Goal: Complete application form: Complete application form

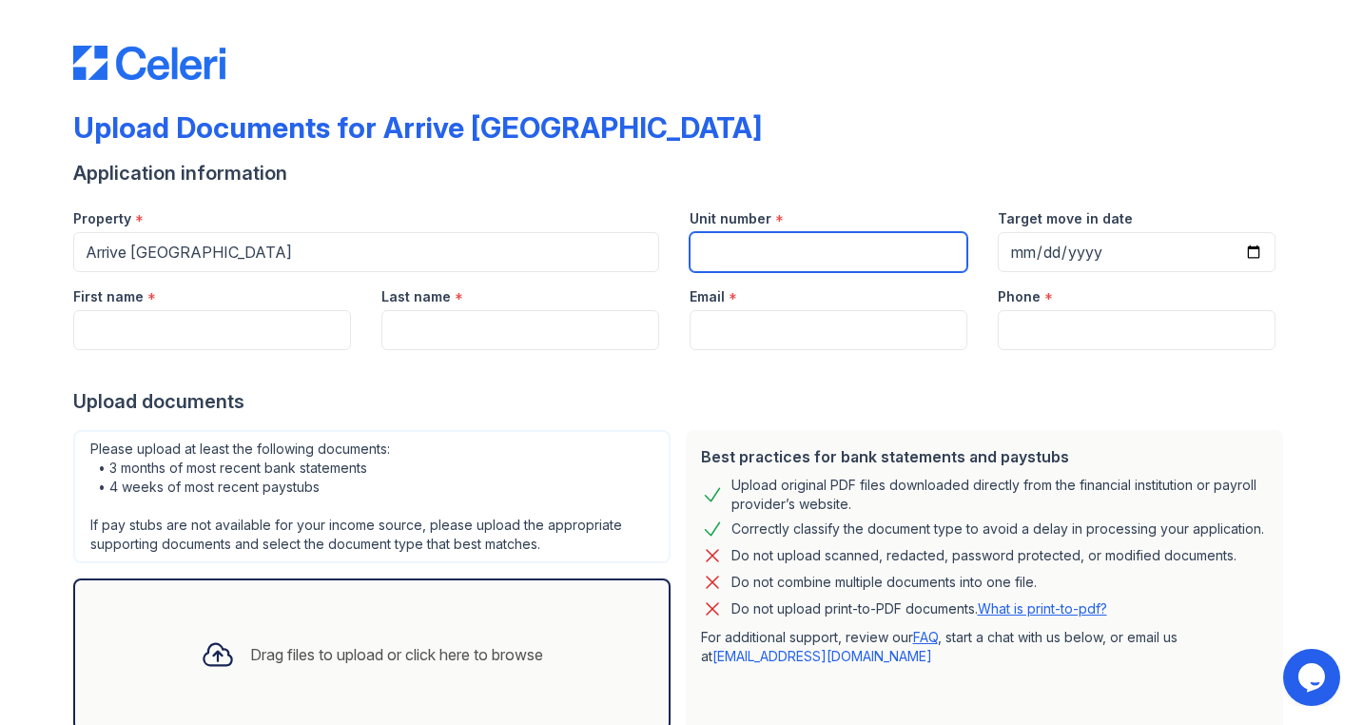
click at [730, 250] on input "Unit number" at bounding box center [829, 252] width 278 height 40
type input "615A"
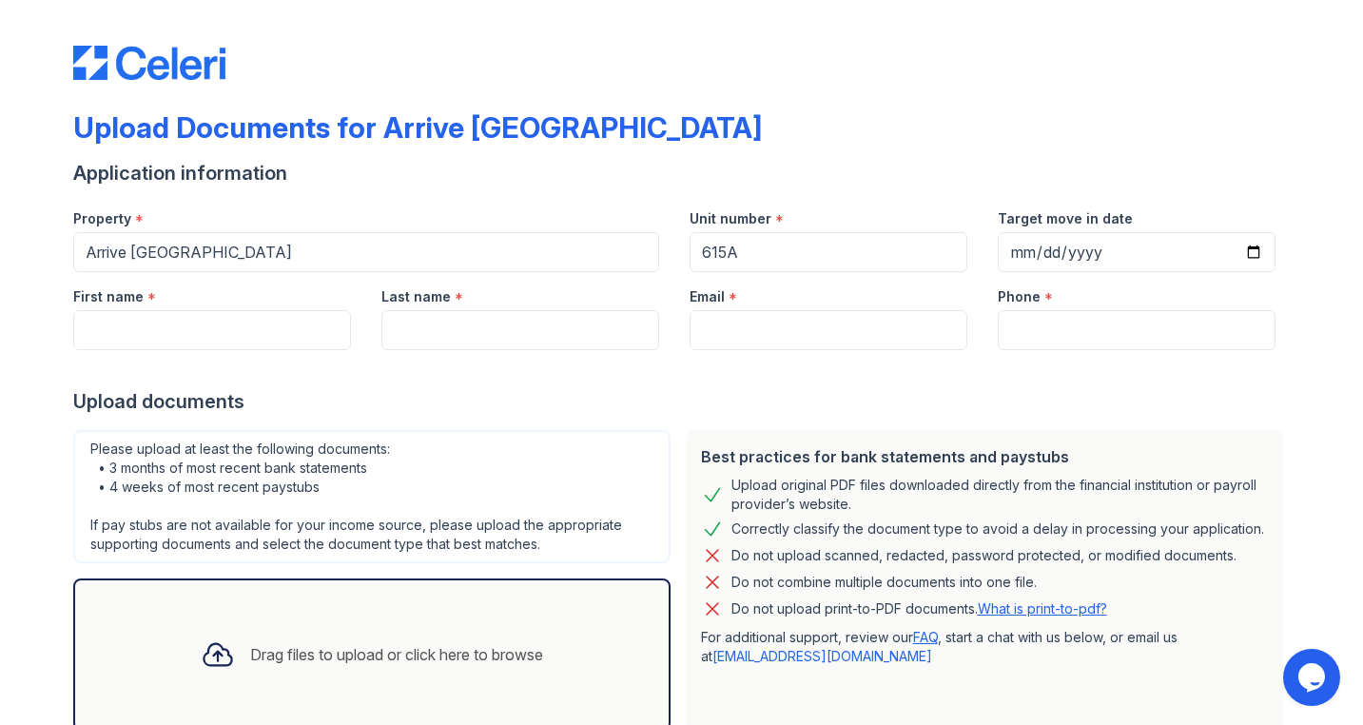
click at [986, 387] on div at bounding box center [681, 369] width 1217 height 38
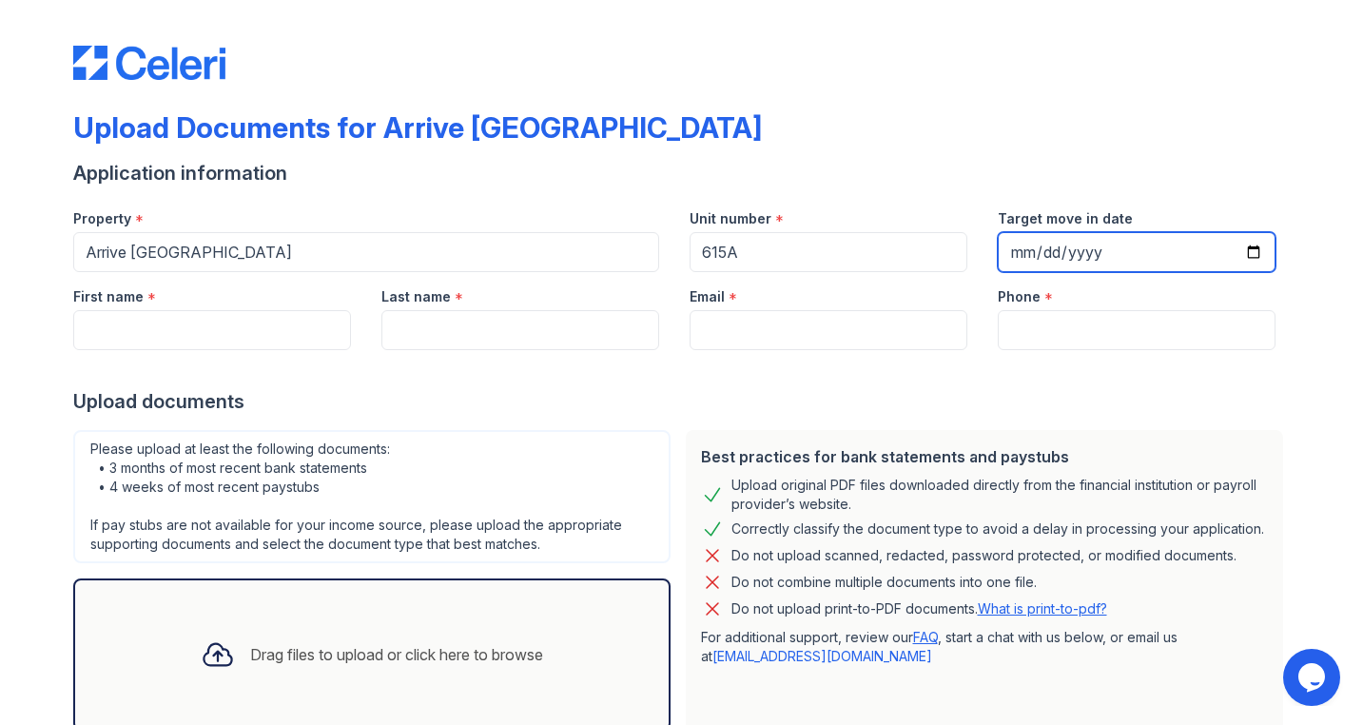
click at [1092, 260] on input "Target move in date" at bounding box center [1137, 252] width 278 height 40
click at [1032, 257] on input "Target move in date" at bounding box center [1137, 252] width 278 height 40
type input "[DATE]"
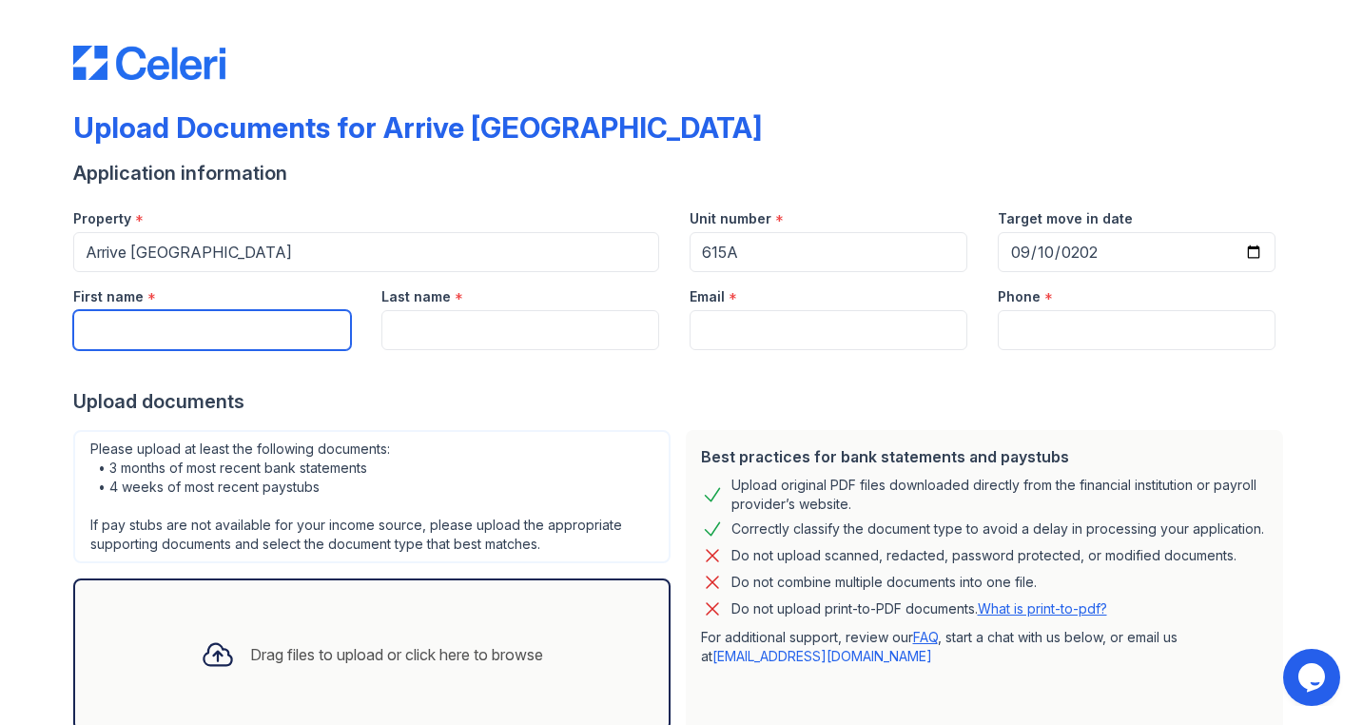
click at [284, 327] on input "First name" at bounding box center [212, 330] width 278 height 40
type input "Haiyi"
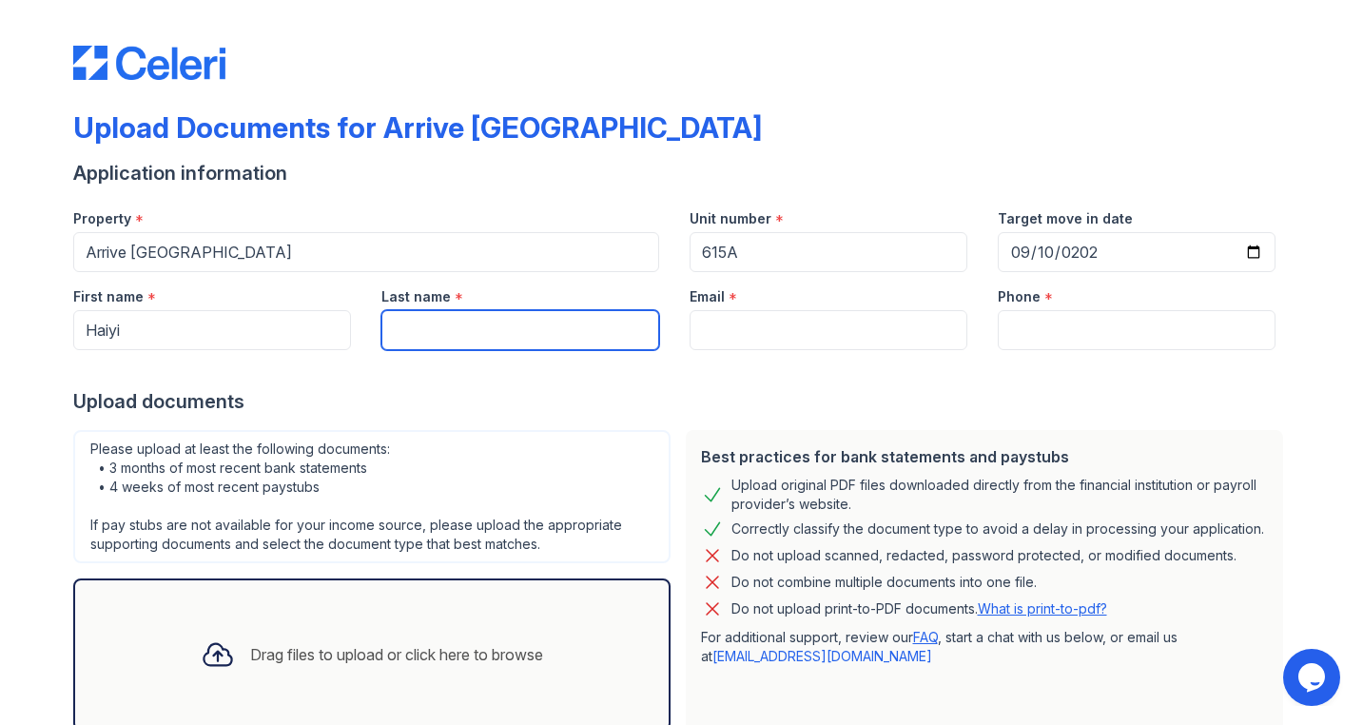
click at [482, 329] on input "Last name" at bounding box center [520, 330] width 278 height 40
type input "Yu"
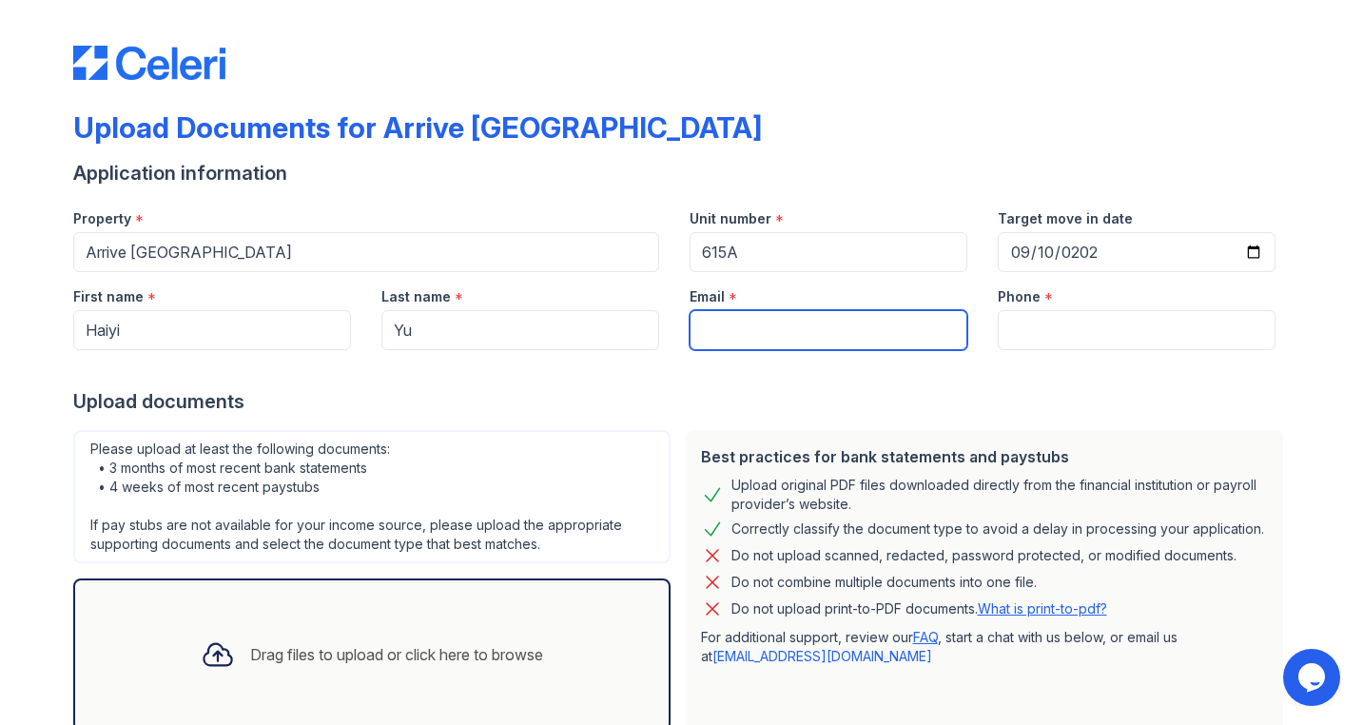
click at [753, 334] on input "Email" at bounding box center [829, 330] width 278 height 40
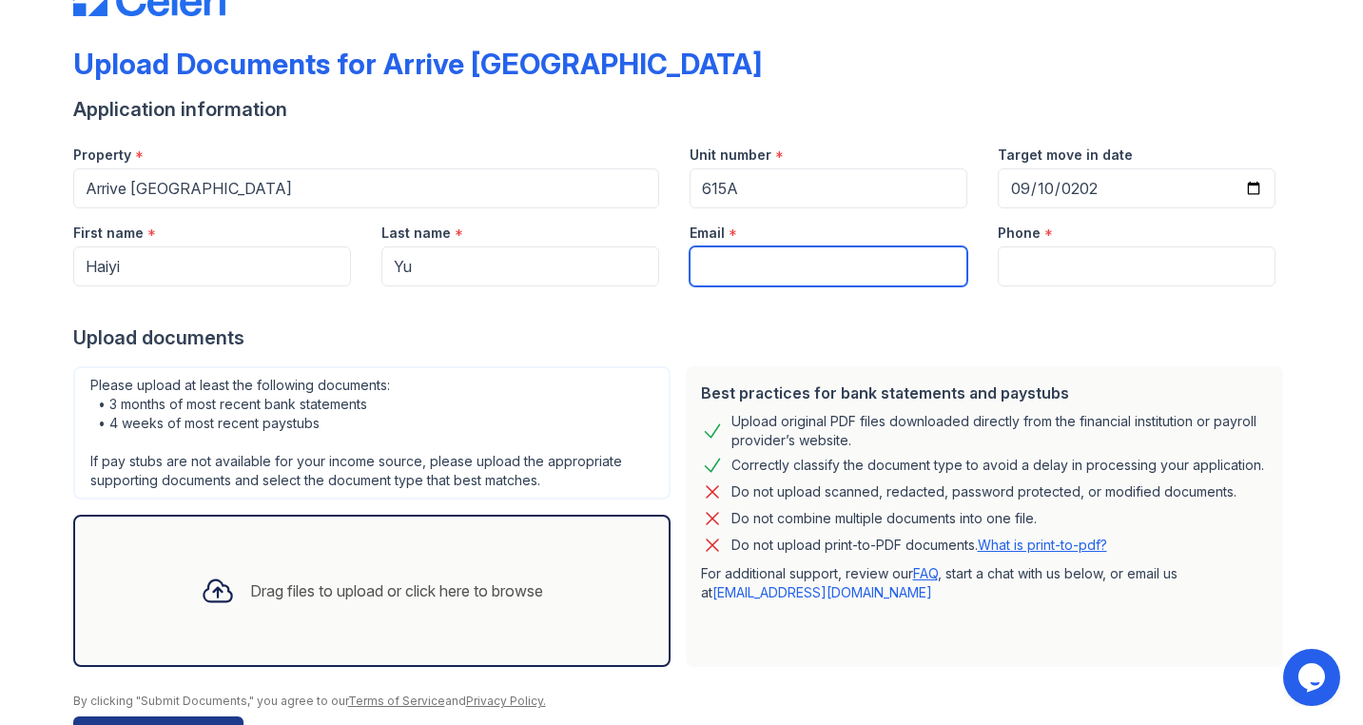
scroll to position [63, 0]
type input "[EMAIL_ADDRESS][DOMAIN_NAME]"
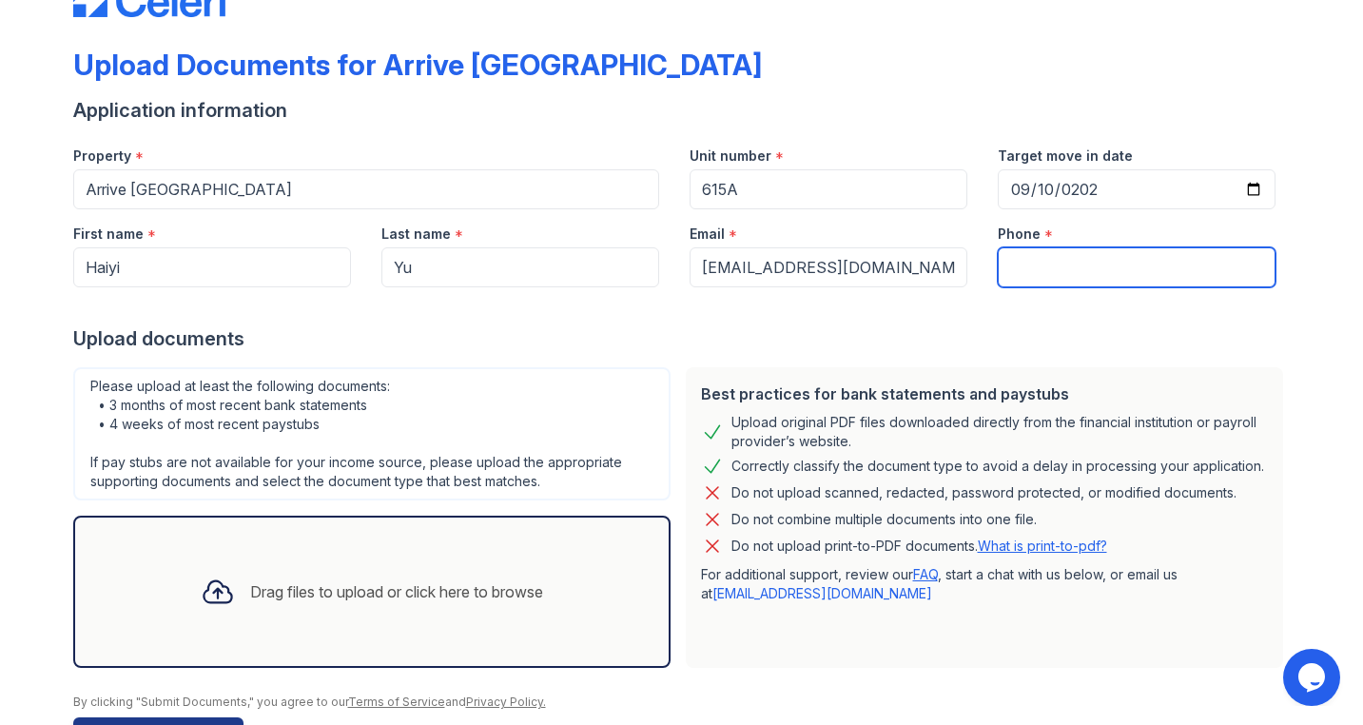
click at [1118, 275] on input "Phone" at bounding box center [1137, 267] width 278 height 40
type input "4244403369"
click at [1007, 339] on div "Upload documents" at bounding box center [681, 338] width 1217 height 27
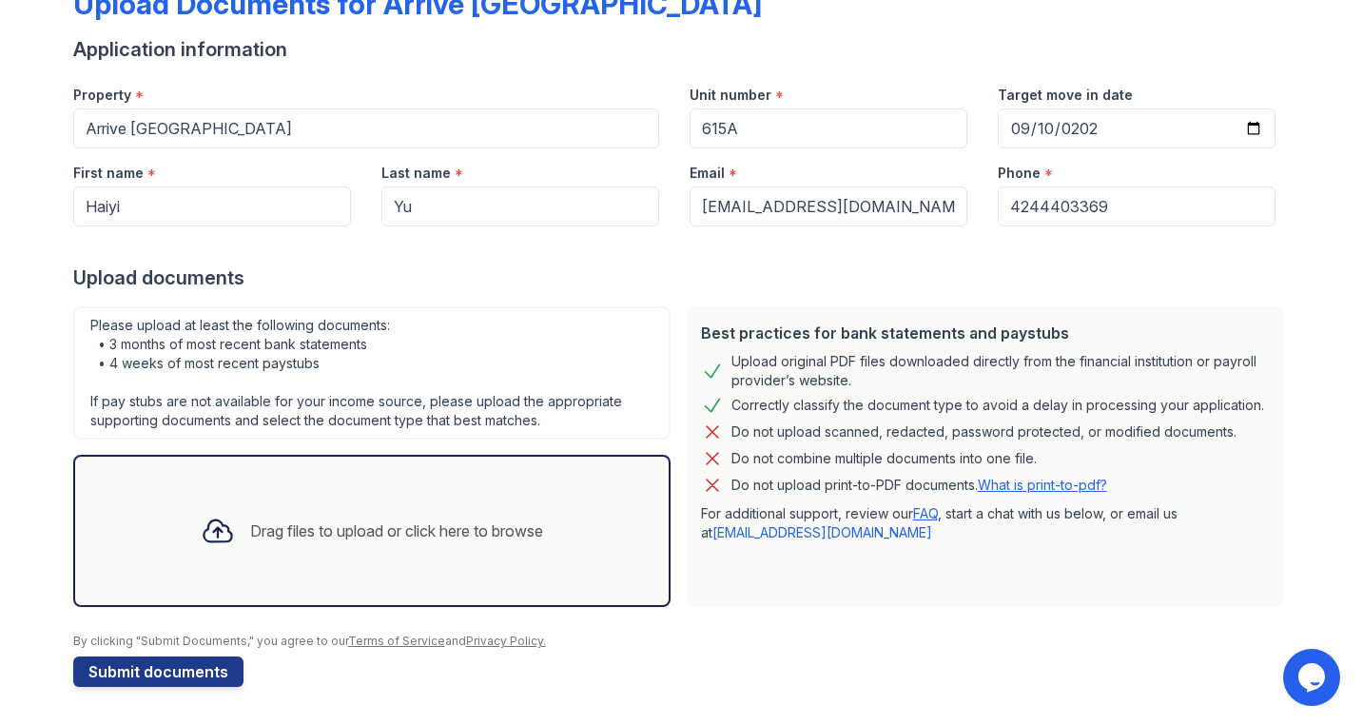
click at [536, 517] on div "Drag files to upload or click here to browse" at bounding box center [371, 530] width 373 height 65
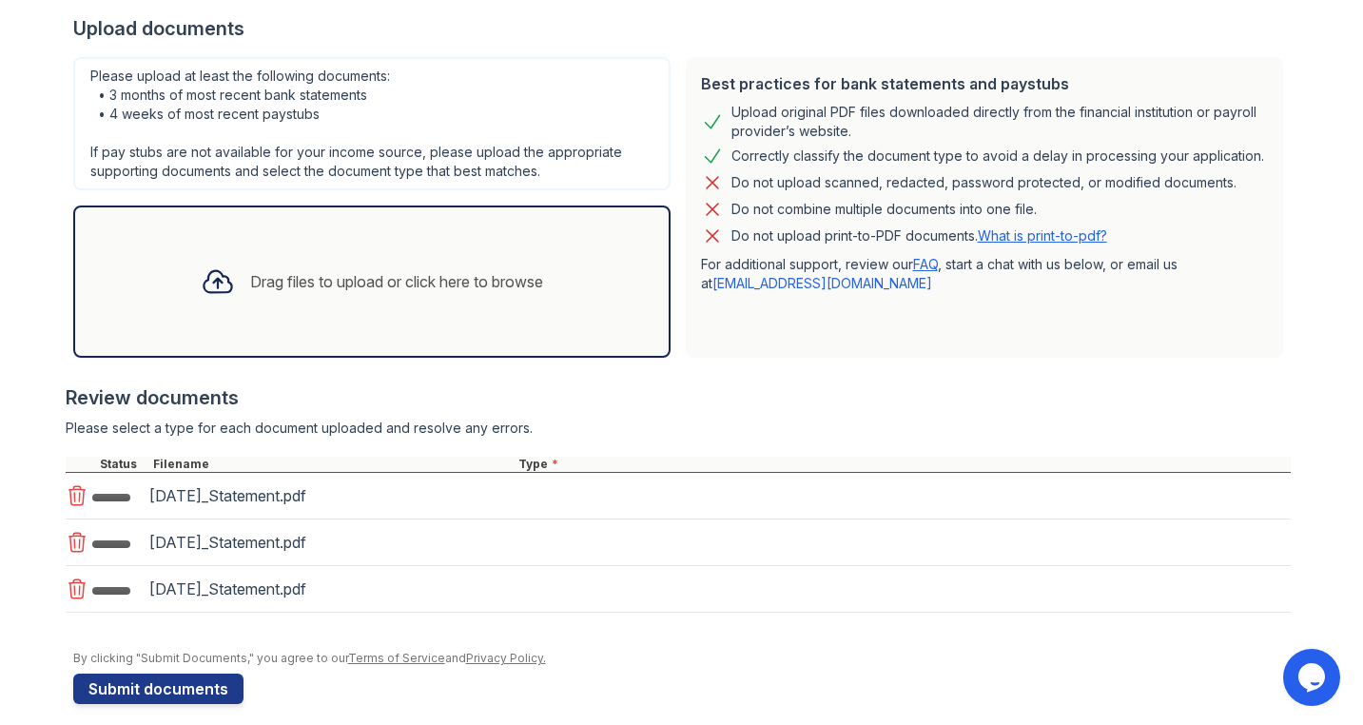
scroll to position [390, 0]
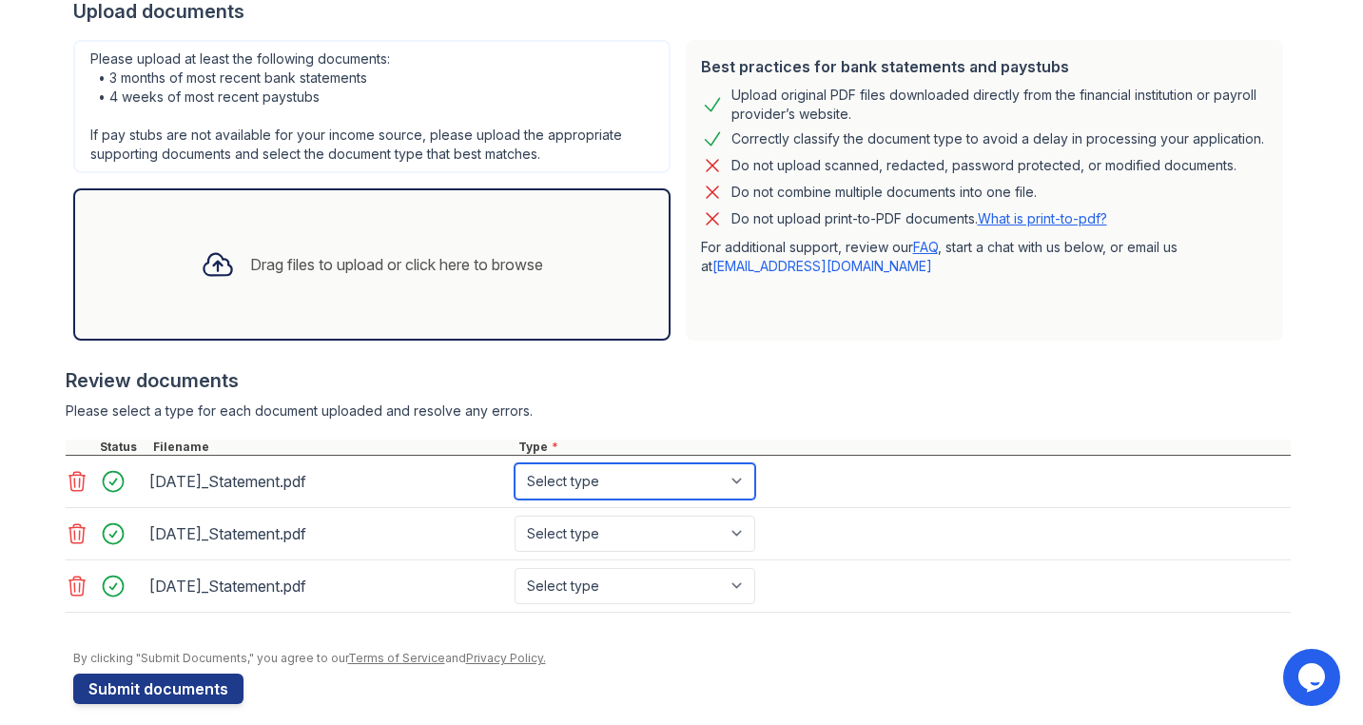
click at [594, 481] on select "Select type Paystub Bank Statement Offer Letter Tax Documents Benefit Award Let…" at bounding box center [635, 481] width 241 height 36
select select "bank_statement"
click at [515, 463] on select "Select type Paystub Bank Statement Offer Letter Tax Documents Benefit Award Let…" at bounding box center [635, 481] width 241 height 36
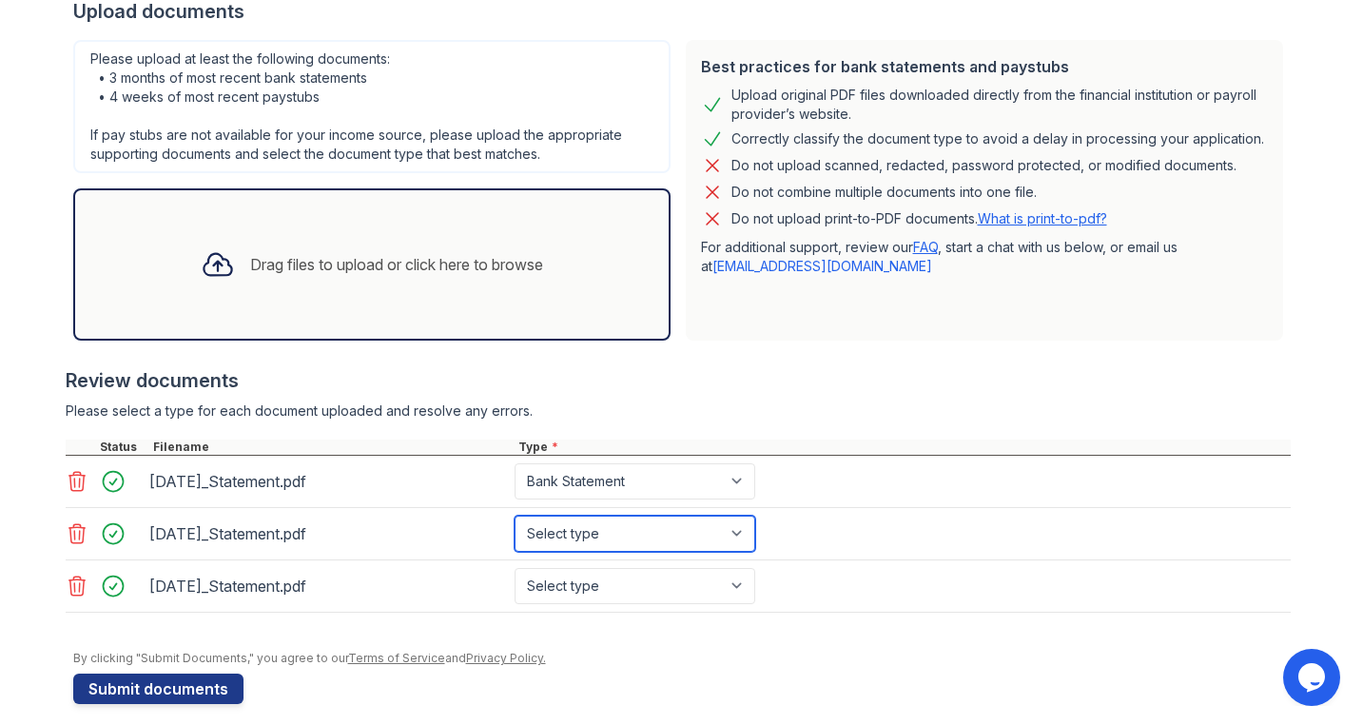
click at [606, 532] on select "Select type Paystub Bank Statement Offer Letter Tax Documents Benefit Award Let…" at bounding box center [635, 533] width 241 height 36
select select "bank_statement"
click at [515, 515] on select "Select type Paystub Bank Statement Offer Letter Tax Documents Benefit Award Let…" at bounding box center [635, 533] width 241 height 36
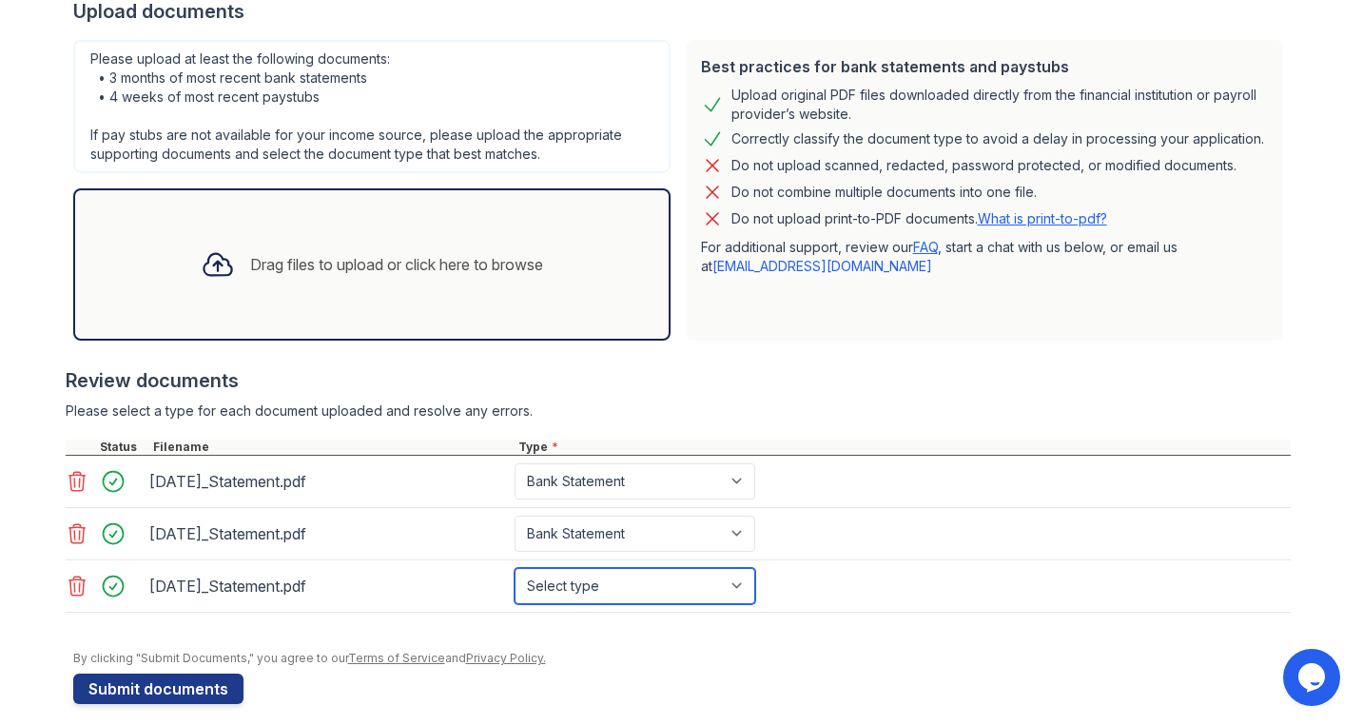
click at [607, 590] on select "Select type Paystub Bank Statement Offer Letter Tax Documents Benefit Award Let…" at bounding box center [635, 586] width 241 height 36
select select "bank_statement"
click at [515, 568] on select "Select type Paystub Bank Statement Offer Letter Tax Documents Benefit Award Let…" at bounding box center [635, 586] width 241 height 36
click at [446, 264] on div "Drag files to upload or click here to browse" at bounding box center [396, 264] width 293 height 23
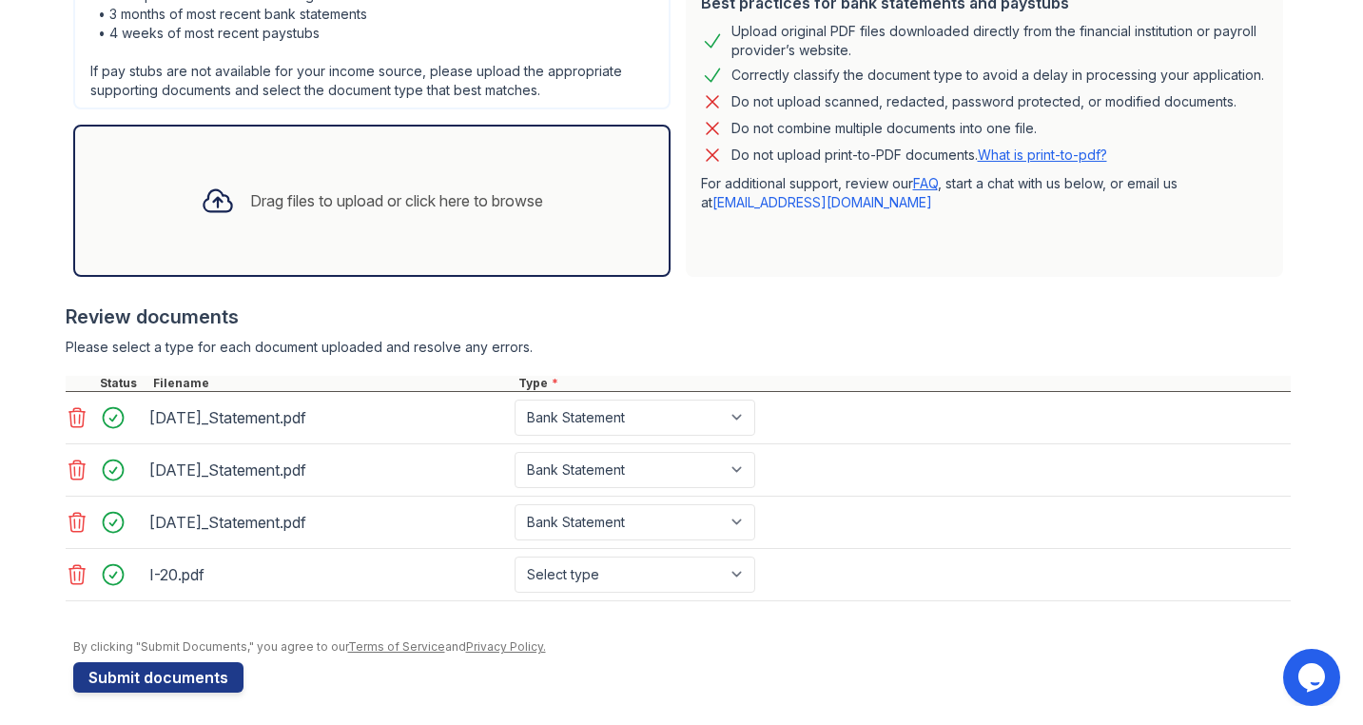
scroll to position [459, 0]
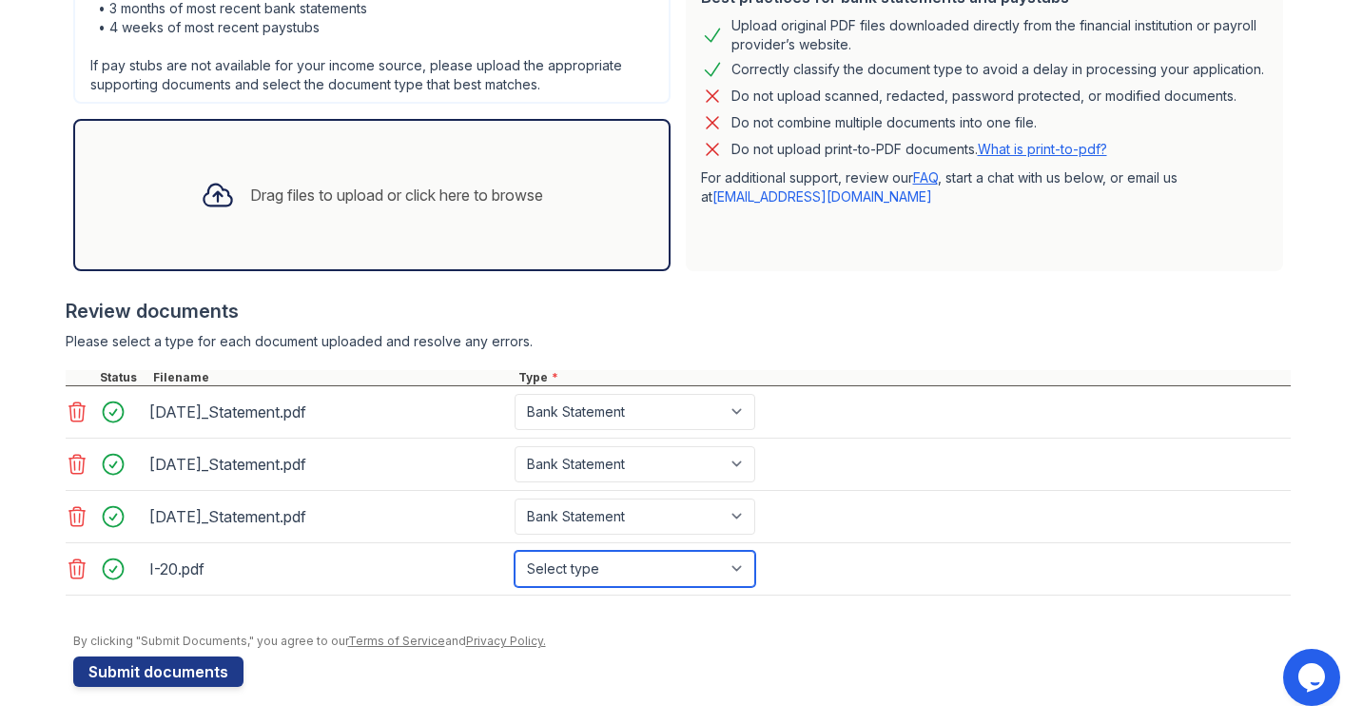
click at [710, 563] on select "Select type Paystub Bank Statement Offer Letter Tax Documents Benefit Award Let…" at bounding box center [635, 569] width 241 height 36
select select "other"
click at [515, 551] on select "Select type Paystub Bank Statement Offer Letter Tax Documents Benefit Award Let…" at bounding box center [635, 569] width 241 height 36
click at [797, 331] on div "Review documents Please select a type for each document uploaded and resolve an…" at bounding box center [678, 447] width 1225 height 336
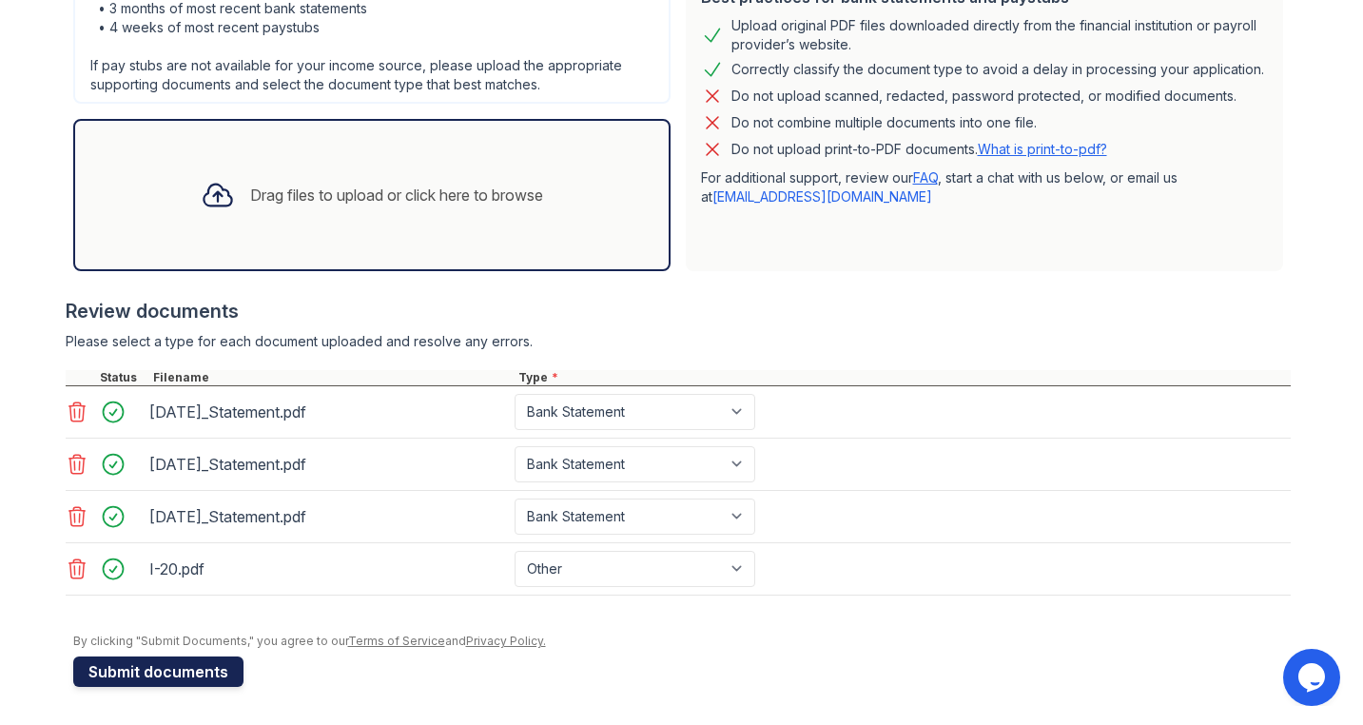
click at [205, 671] on button "Submit documents" at bounding box center [158, 671] width 170 height 30
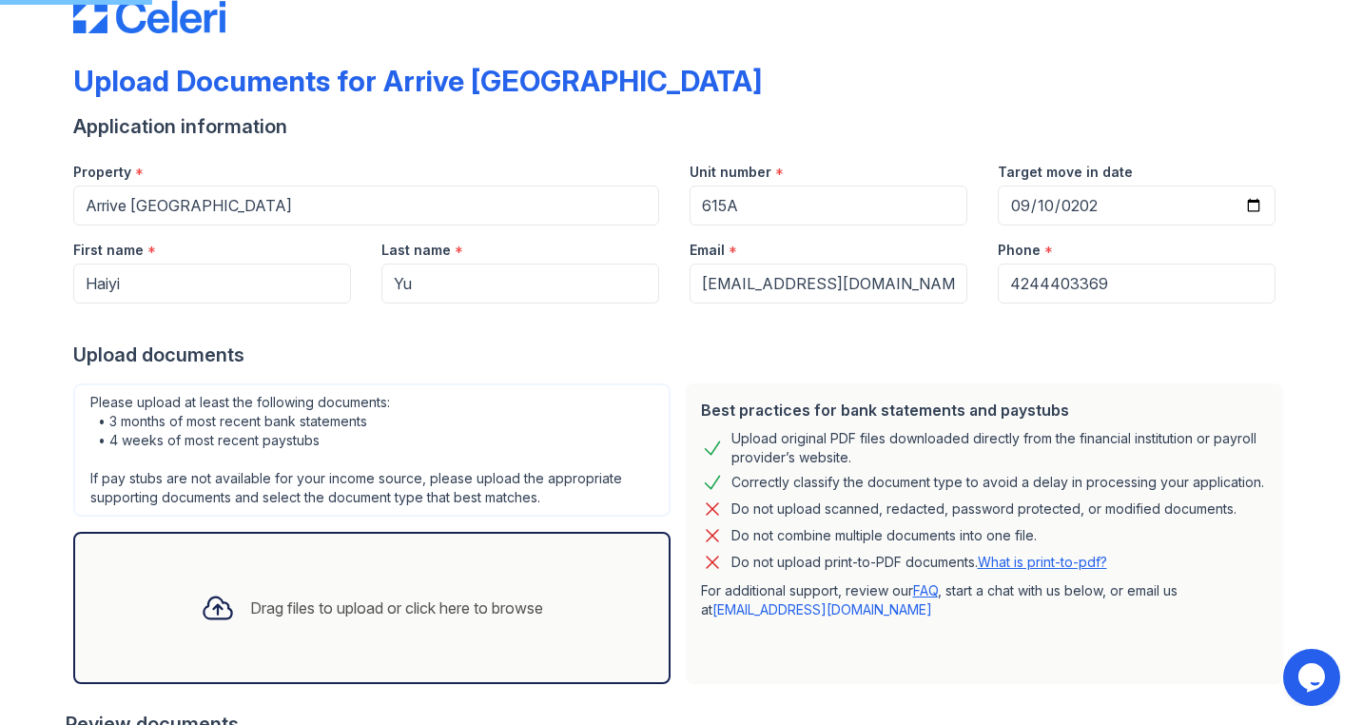
scroll to position [26, 0]
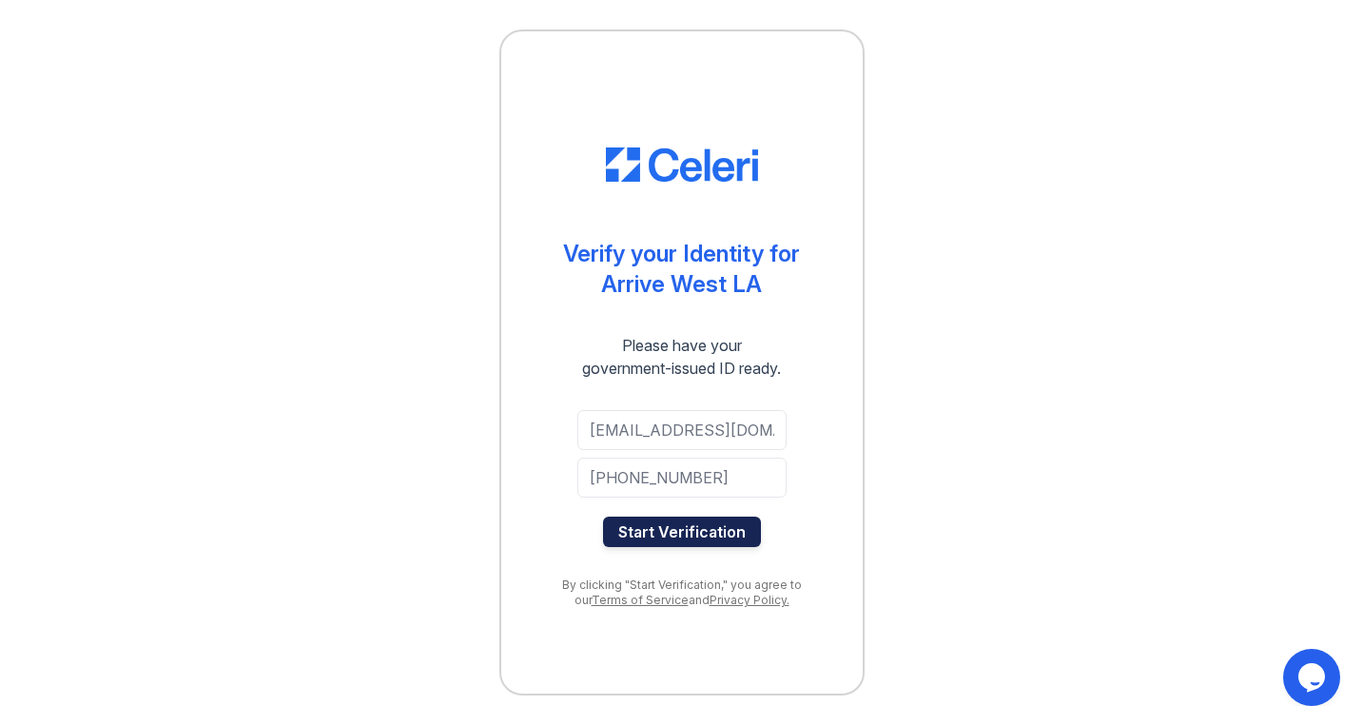
click at [733, 532] on button "Start Verification" at bounding box center [682, 531] width 158 height 30
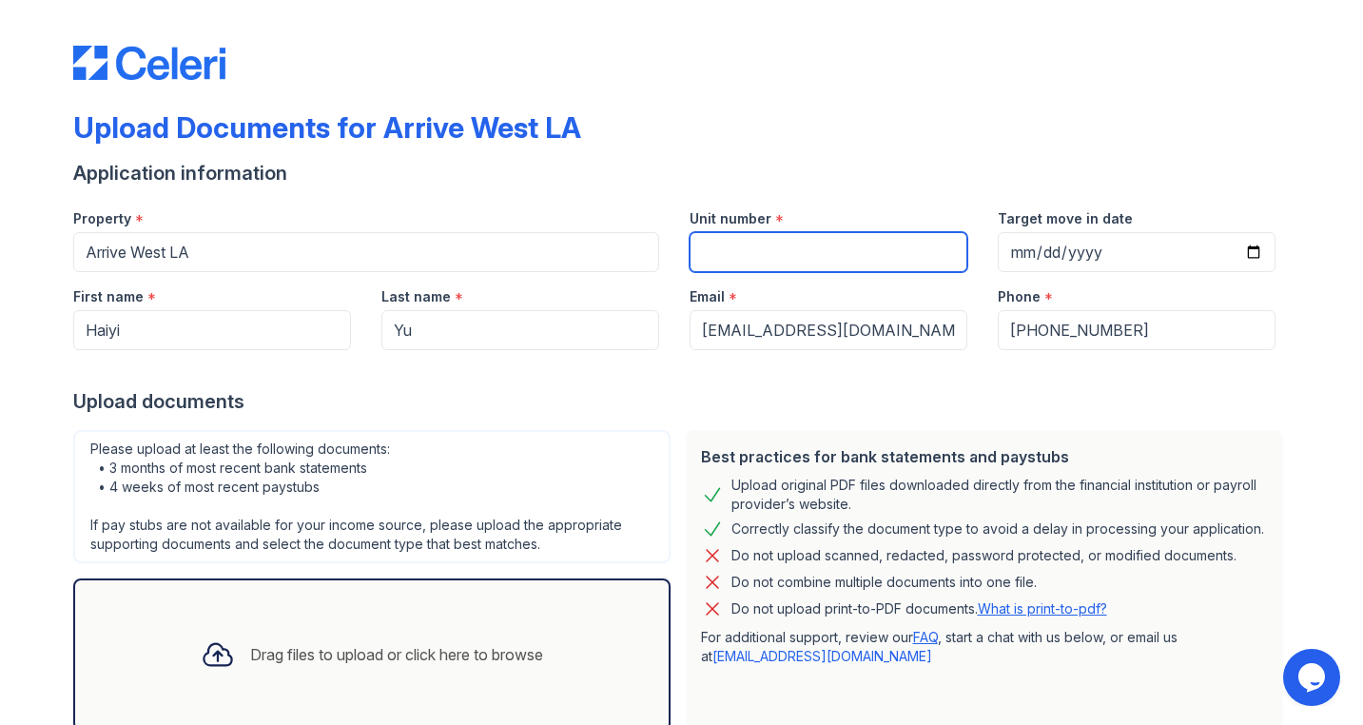
click at [789, 264] on input "Unit number" at bounding box center [829, 252] width 278 height 40
type input "615A"
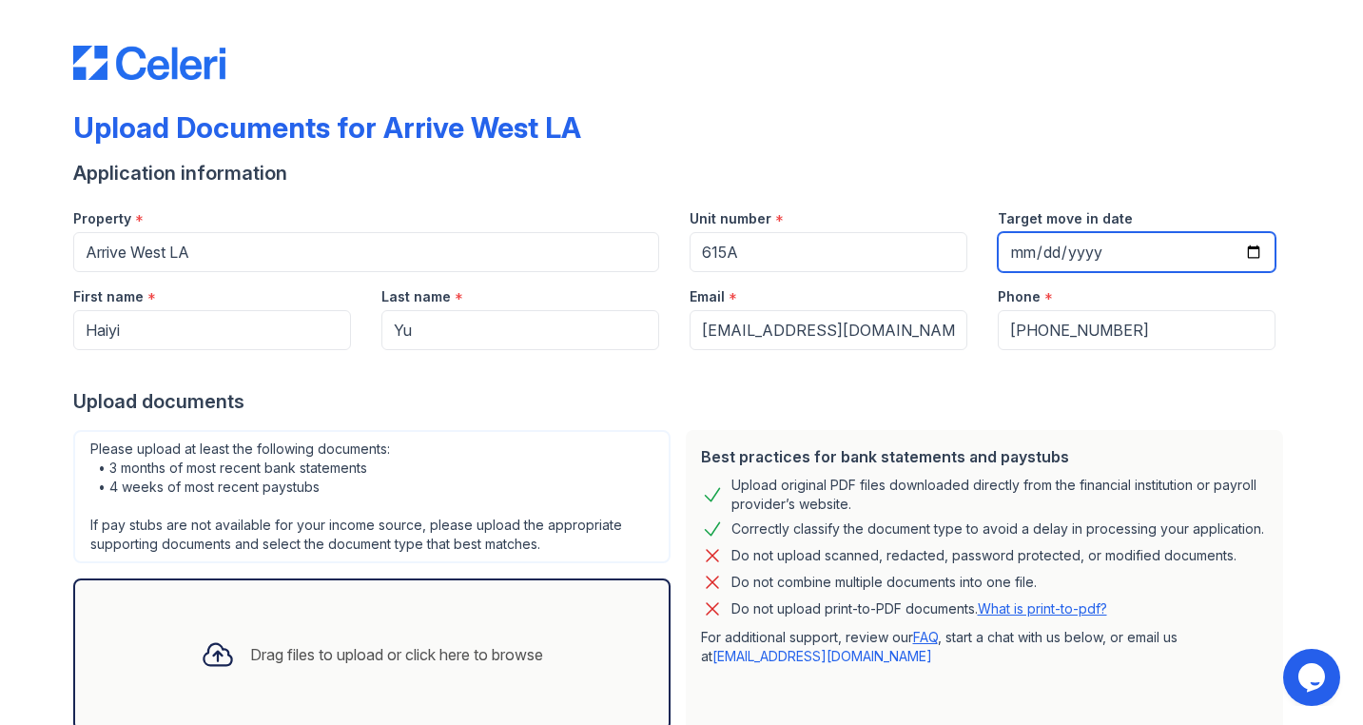
click at [1012, 254] on input "Target move in date" at bounding box center [1137, 252] width 278 height 40
type input "[DATE]"
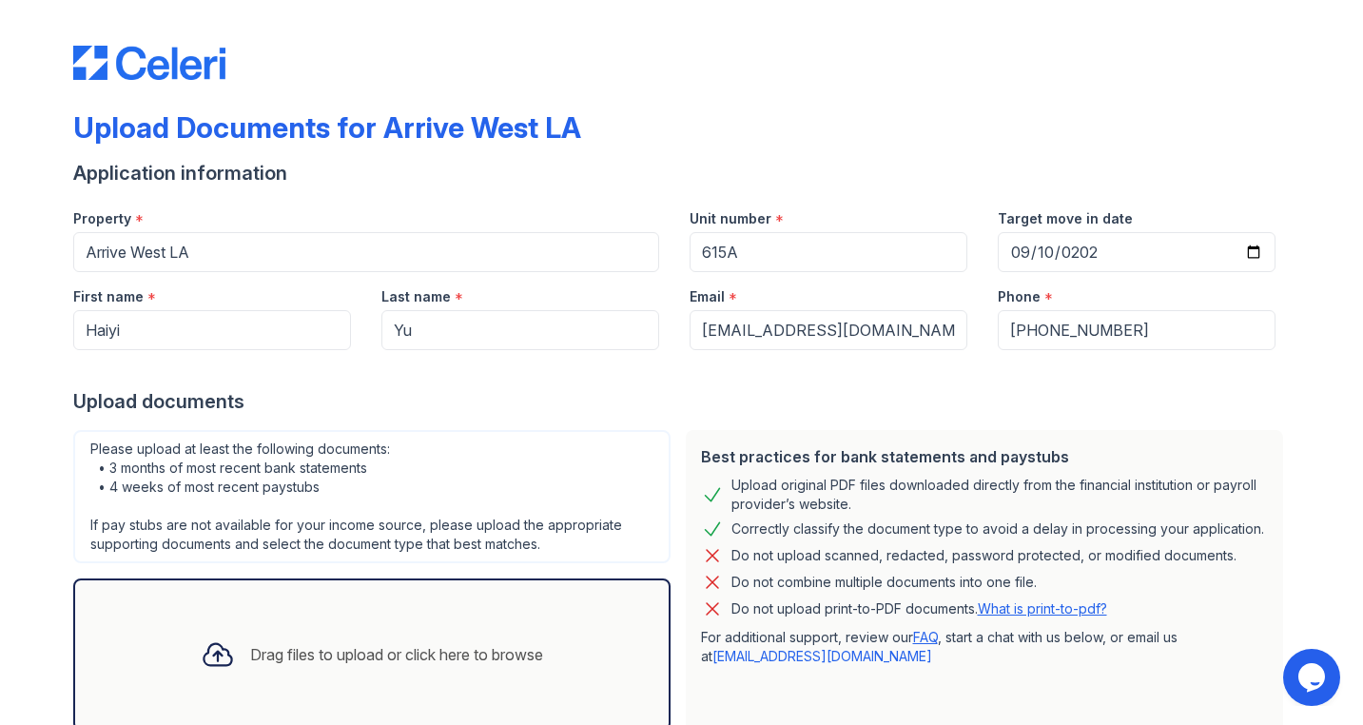
click at [975, 380] on div at bounding box center [681, 369] width 1217 height 38
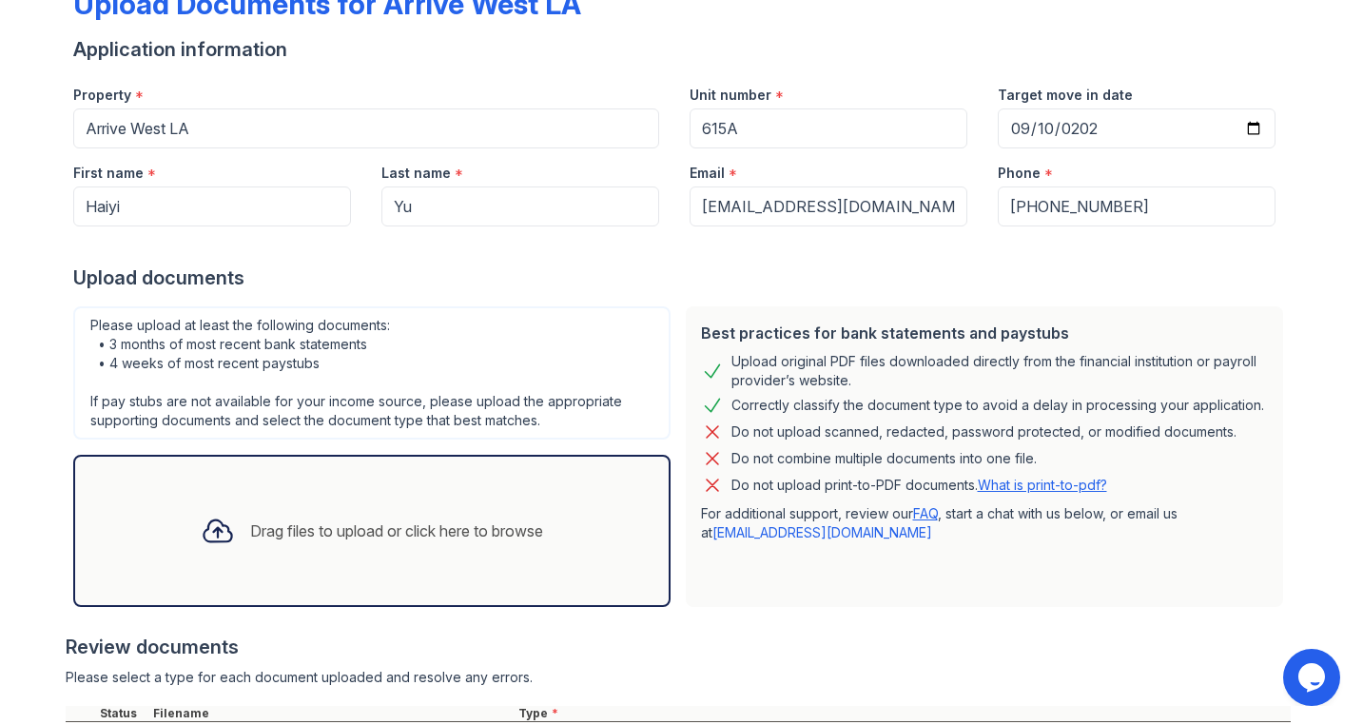
scroll to position [390, 0]
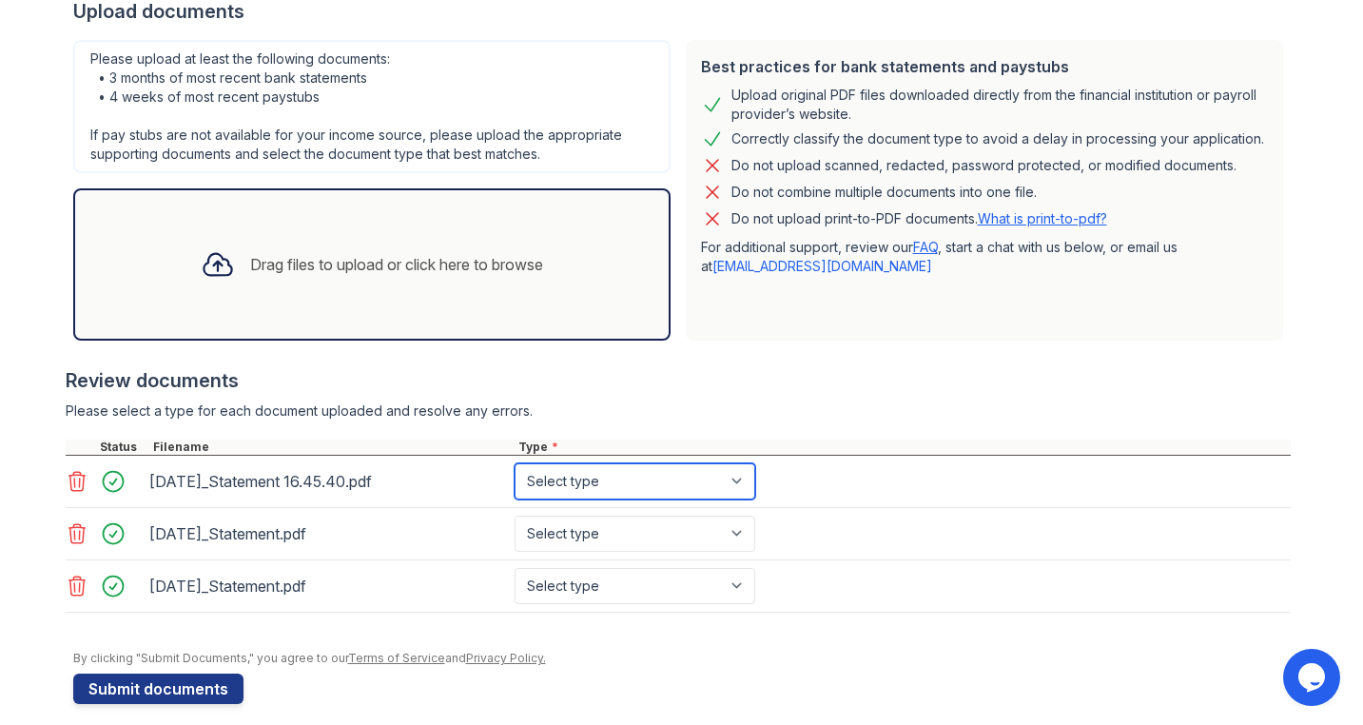
click at [632, 478] on select "Select type Paystub Bank Statement Offer Letter Tax Documents Benefit Award Let…" at bounding box center [635, 481] width 241 height 36
select select "bank_statement"
click at [515, 463] on select "Select type Paystub Bank Statement Offer Letter Tax Documents Benefit Award Let…" at bounding box center [635, 481] width 241 height 36
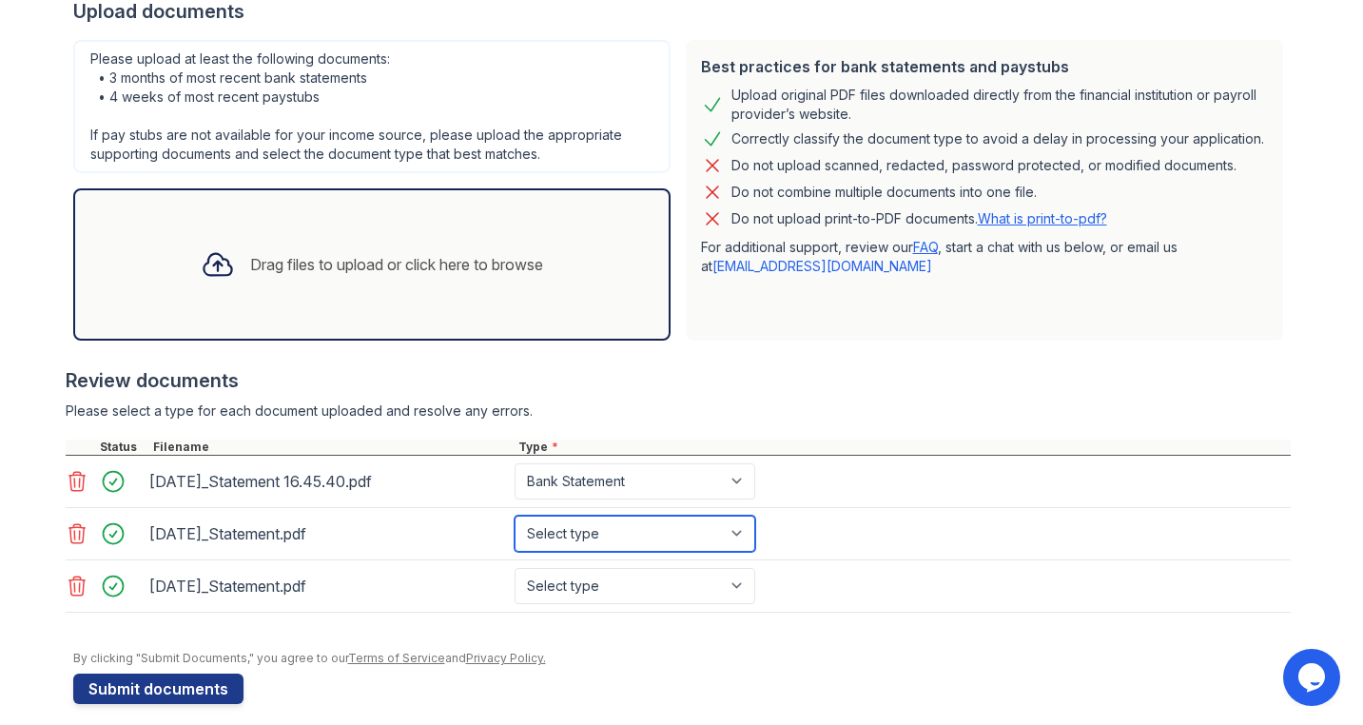
click at [624, 526] on select "Select type Paystub Bank Statement Offer Letter Tax Documents Benefit Award Let…" at bounding box center [635, 533] width 241 height 36
select select "bank_statement"
click at [515, 515] on select "Select type Paystub Bank Statement Offer Letter Tax Documents Benefit Award Let…" at bounding box center [635, 533] width 241 height 36
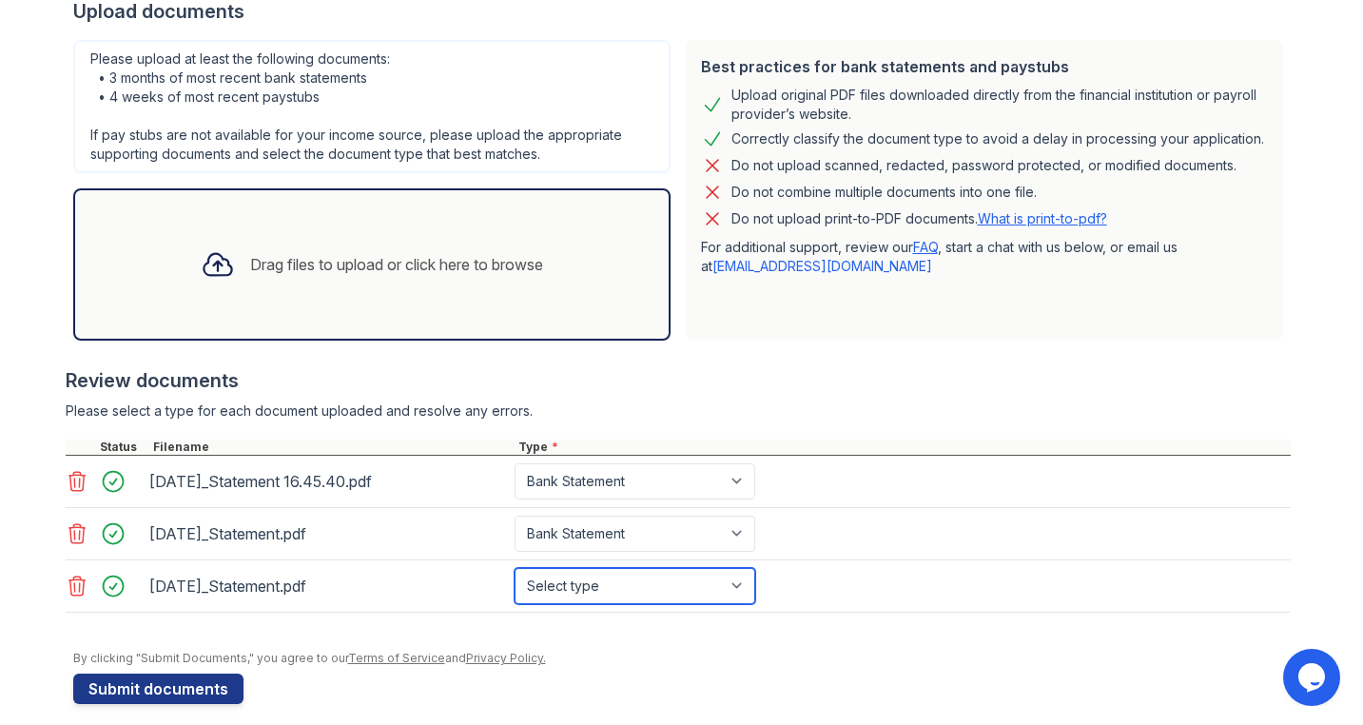
click at [621, 580] on select "Select type Paystub Bank Statement Offer Letter Tax Documents Benefit Award Let…" at bounding box center [635, 586] width 241 height 36
select select "bank_statement"
click at [515, 568] on select "Select type Paystub Bank Statement Offer Letter Tax Documents Benefit Award Let…" at bounding box center [635, 586] width 241 height 36
click at [695, 353] on div at bounding box center [678, 357] width 1225 height 19
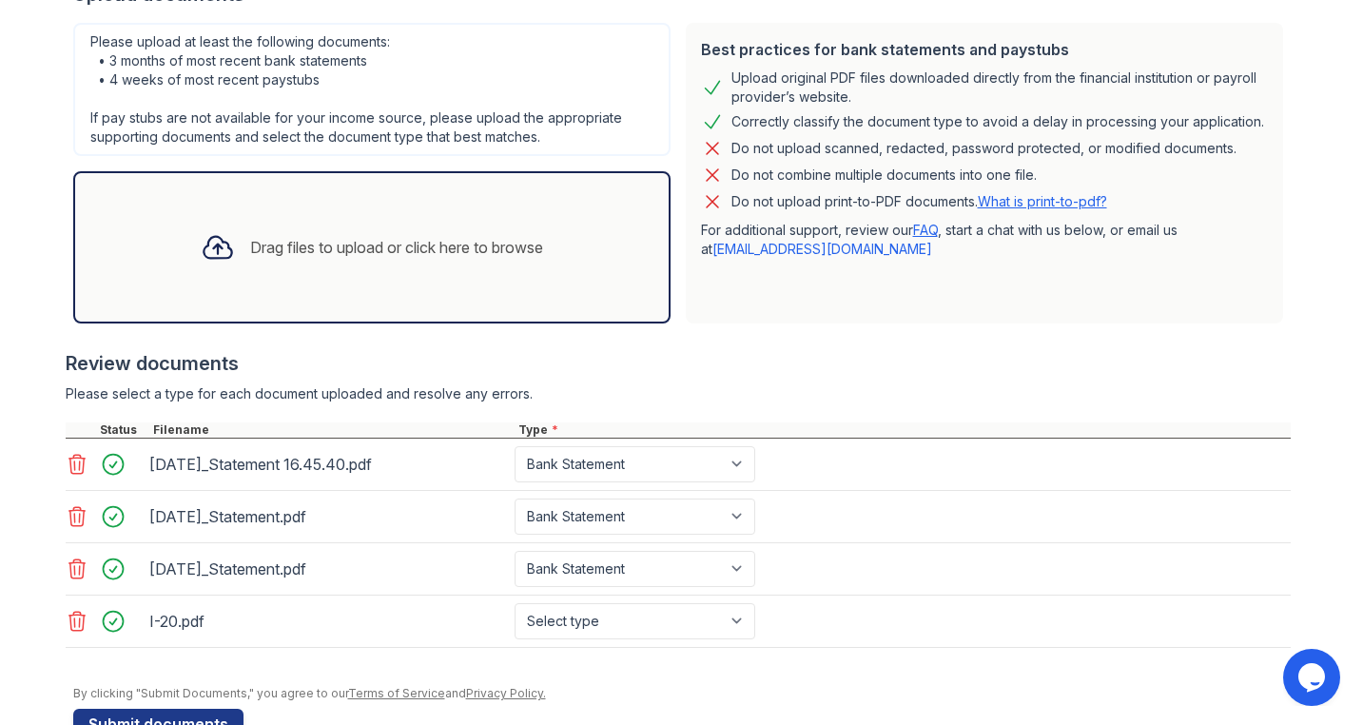
scroll to position [459, 0]
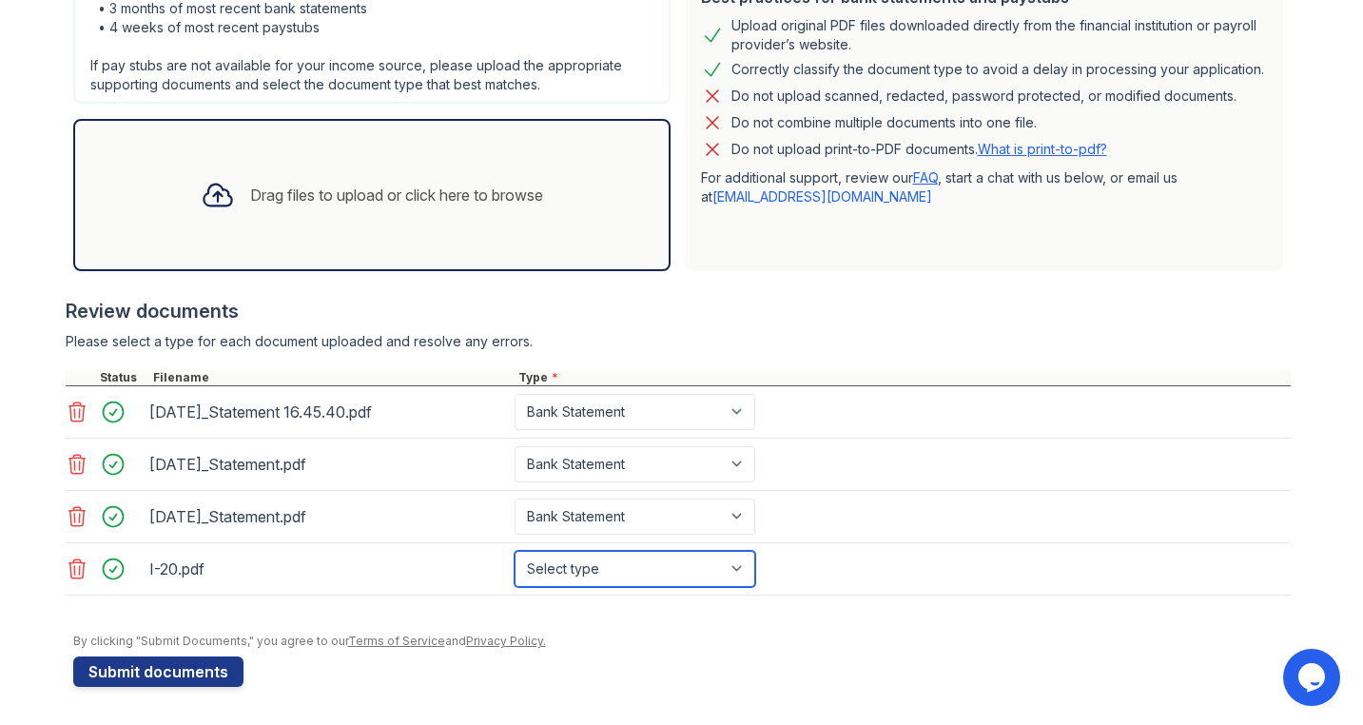
click at [659, 569] on select "Select type Paystub Bank Statement Offer Letter Tax Documents Benefit Award Let…" at bounding box center [635, 569] width 241 height 36
select select "other"
click at [515, 551] on select "Select type Paystub Bank Statement Offer Letter Tax Documents Benefit Award Let…" at bounding box center [635, 569] width 241 height 36
click at [667, 620] on div at bounding box center [681, 623] width 1217 height 19
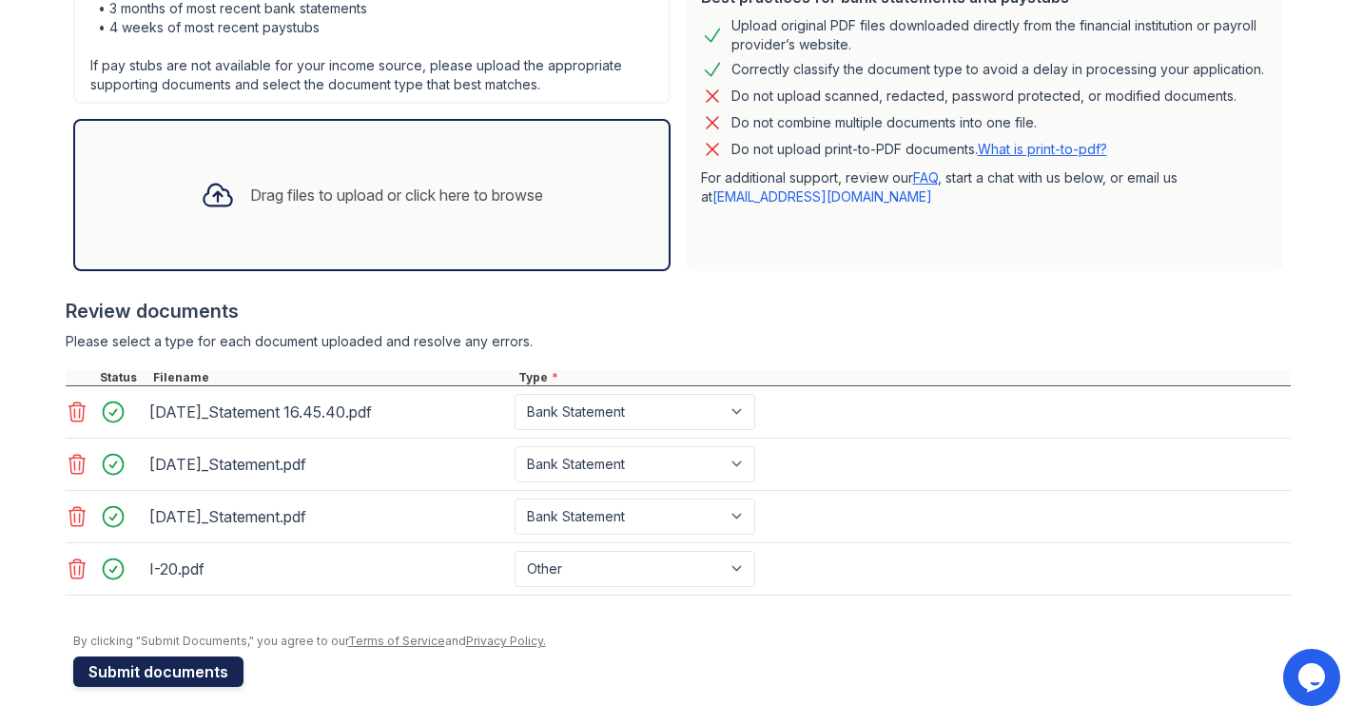
click at [176, 671] on button "Submit documents" at bounding box center [158, 671] width 170 height 30
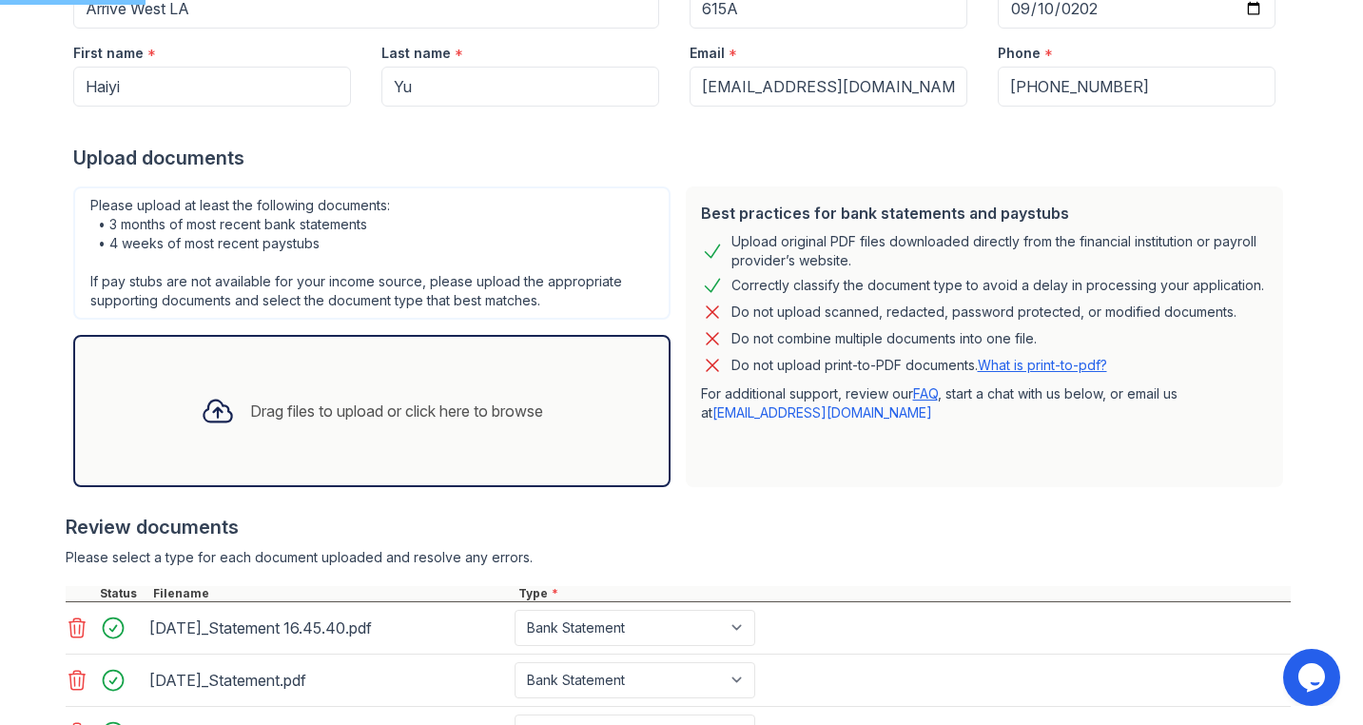
scroll to position [0, 0]
